Goal: Contribute content

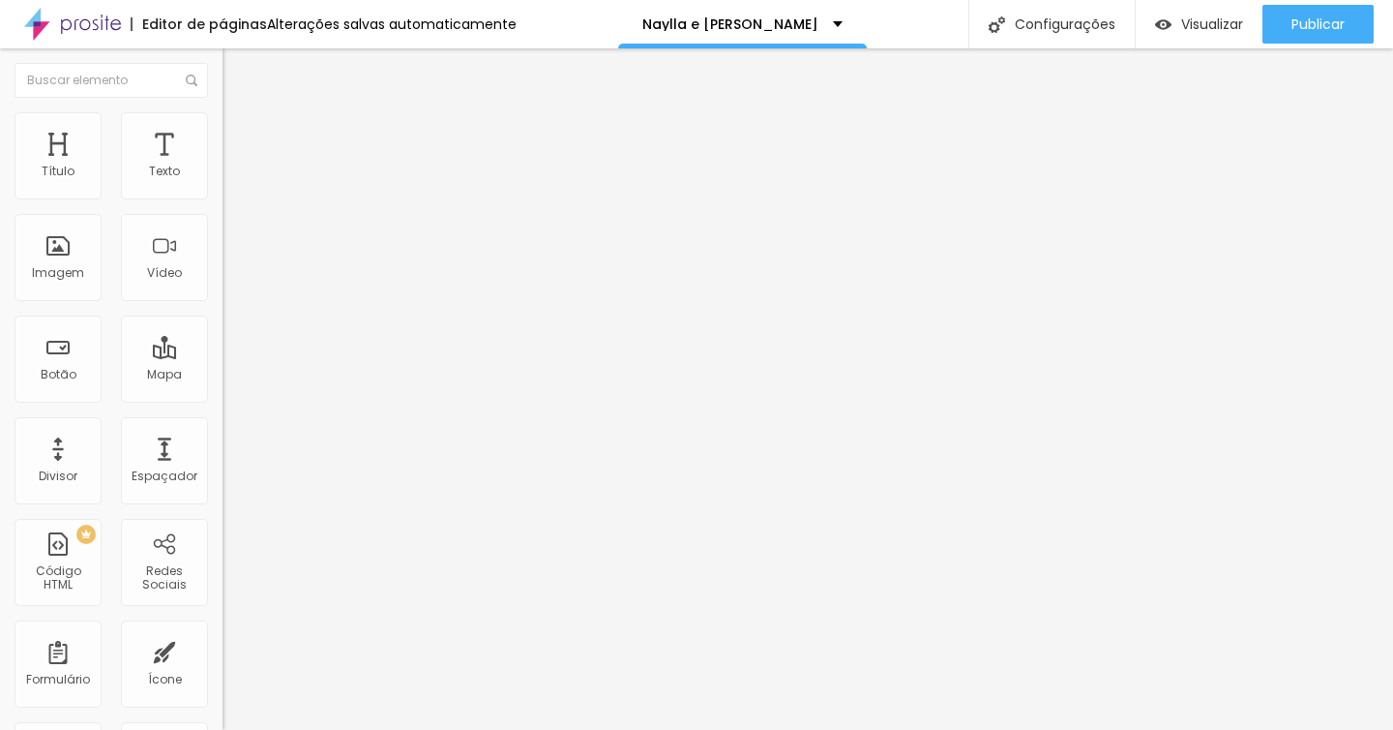
click at [223, 80] on button "Editar nulo" at bounding box center [334, 70] width 223 height 45
click at [223, 182] on input "text" at bounding box center [339, 172] width 232 height 19
paste input "[URL][DOMAIN_NAME]"
type input "[URL][DOMAIN_NAME]"
click at [223, 182] on input "[URL][DOMAIN_NAME]" at bounding box center [339, 172] width 232 height 19
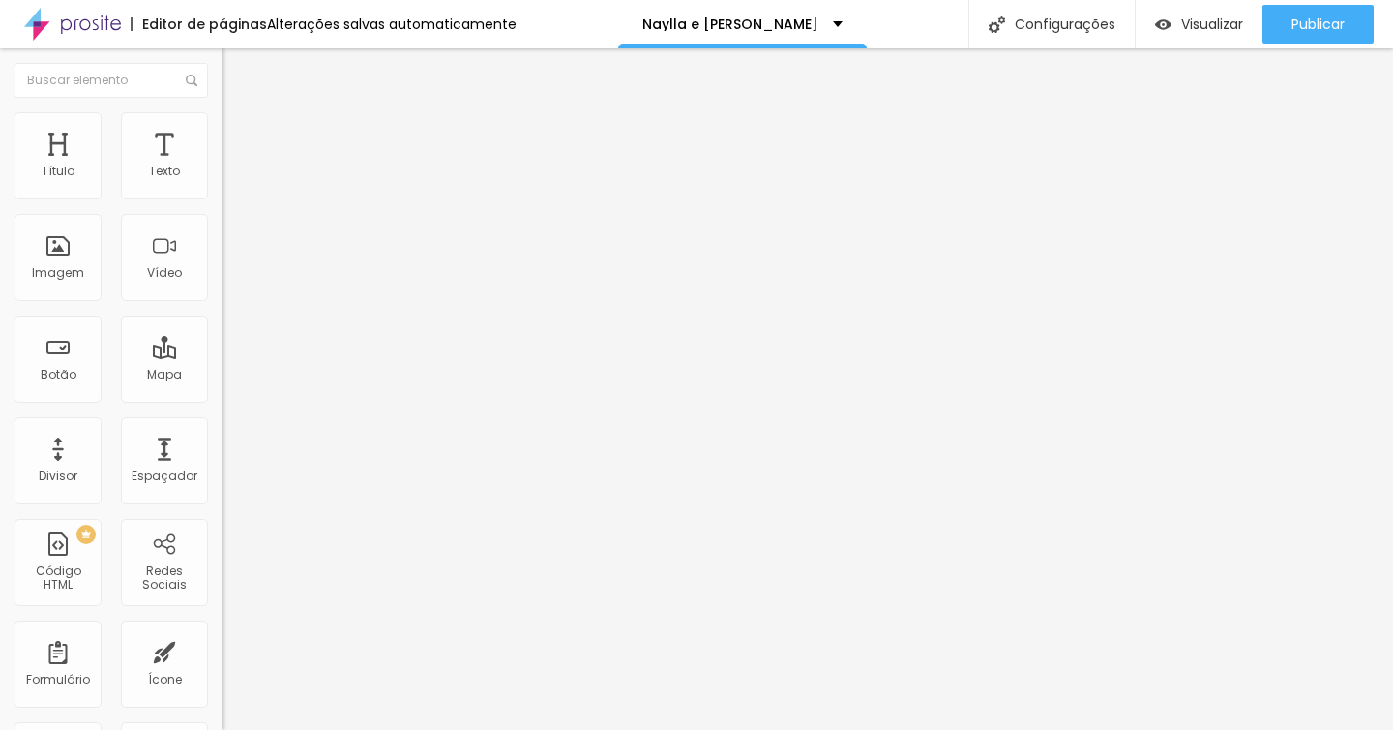
click at [223, 182] on input "[URL][DOMAIN_NAME]" at bounding box center [339, 172] width 232 height 19
paste input "111997341"
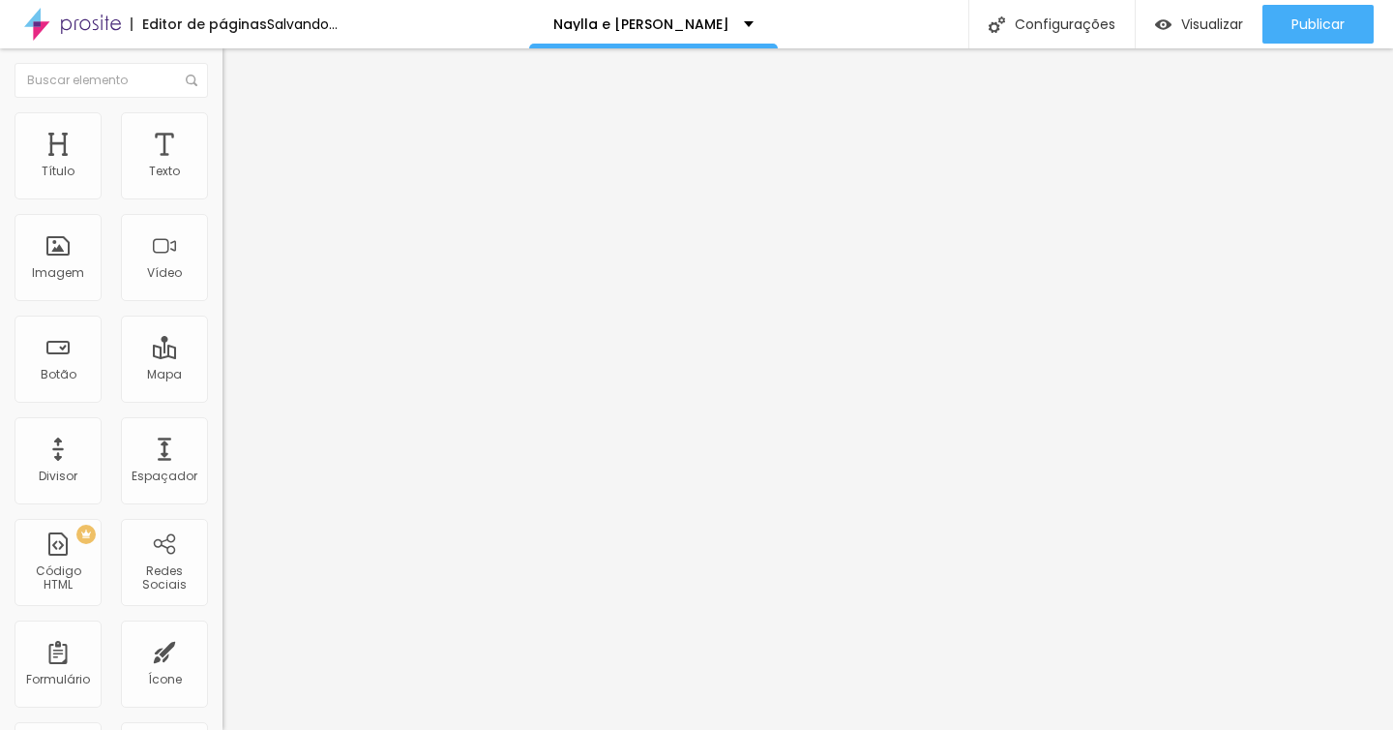
type input "[URL][DOMAIN_NAME]"
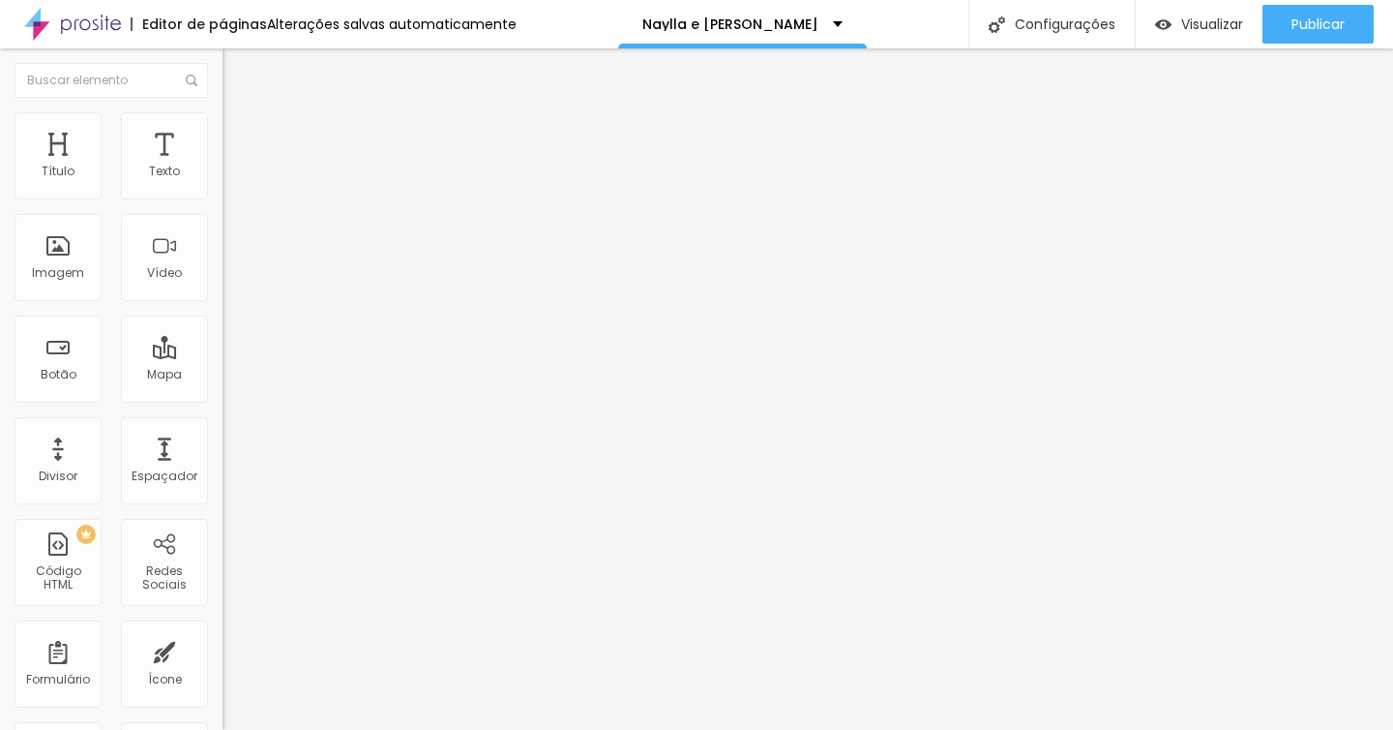
click at [223, 289] on font "Padrão 4:3" at bounding box center [255, 281] width 64 height 16
click at [223, 329] on div "Padrão 4:3" at bounding box center [334, 320] width 223 height 18
click at [256, 313] on font "16:9" at bounding box center [267, 304] width 22 height 16
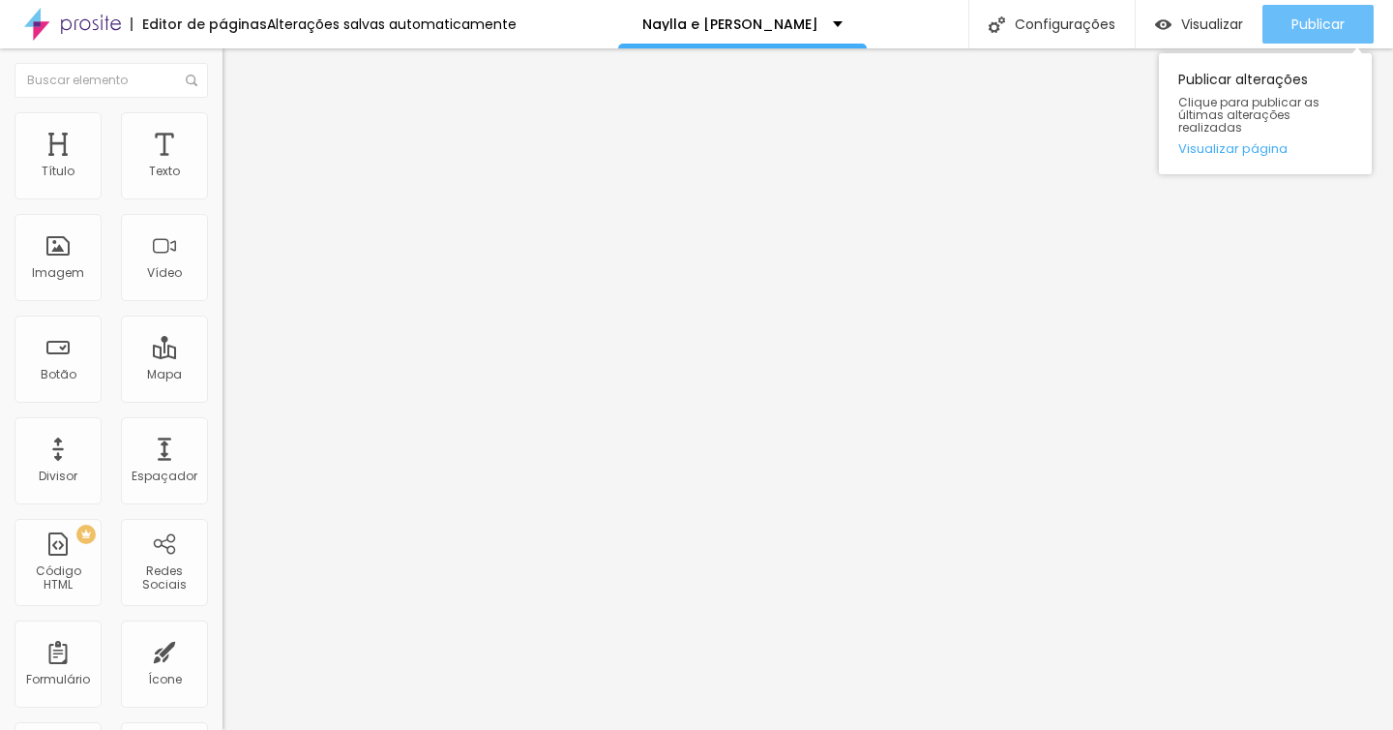
click at [1277, 18] on button "Publicar" at bounding box center [1318, 24] width 111 height 39
click at [1334, 37] on div "Publicar" at bounding box center [1318, 24] width 53 height 39
